Goal: Task Accomplishment & Management: Complete application form

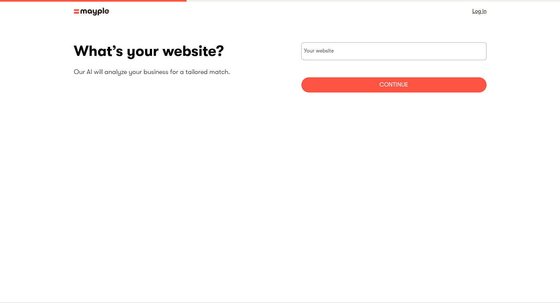
click at [85, 11] on img at bounding box center [91, 12] width 35 height 8
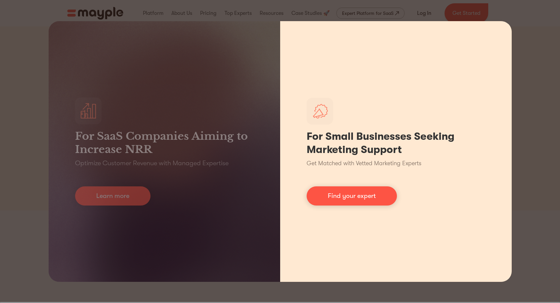
click at [435, 153] on h1 "For Small Businesses Seeking Marketing Support" at bounding box center [395, 143] width 179 height 26
click at [375, 143] on h1 "For Small Businesses Seeking Marketing Support" at bounding box center [395, 143] width 179 height 26
click at [321, 108] on img at bounding box center [320, 111] width 16 height 16
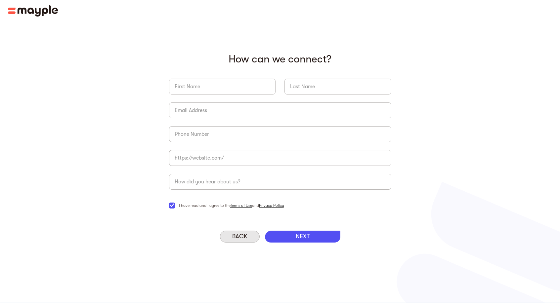
click at [241, 232] on div "Back" at bounding box center [240, 237] width 40 height 12
